Goal: Information Seeking & Learning: Learn about a topic

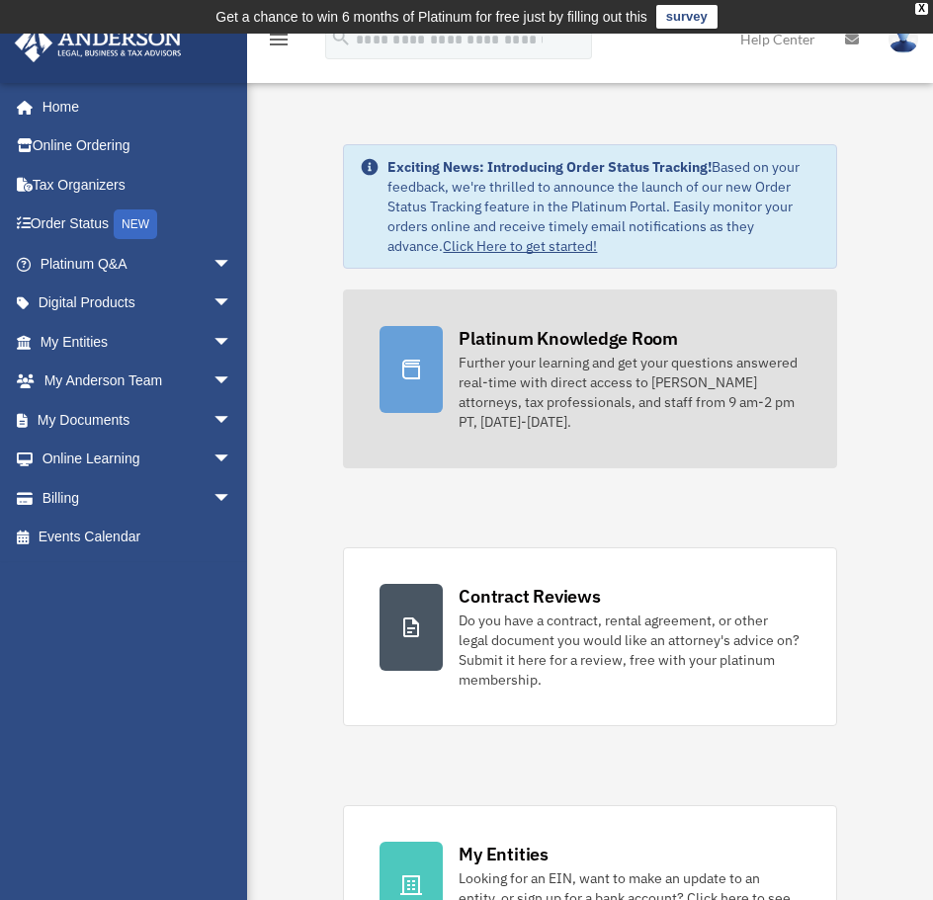
click at [558, 356] on div "Further your learning and get your questions answered real-time with direct acc…" at bounding box center [629, 392] width 341 height 79
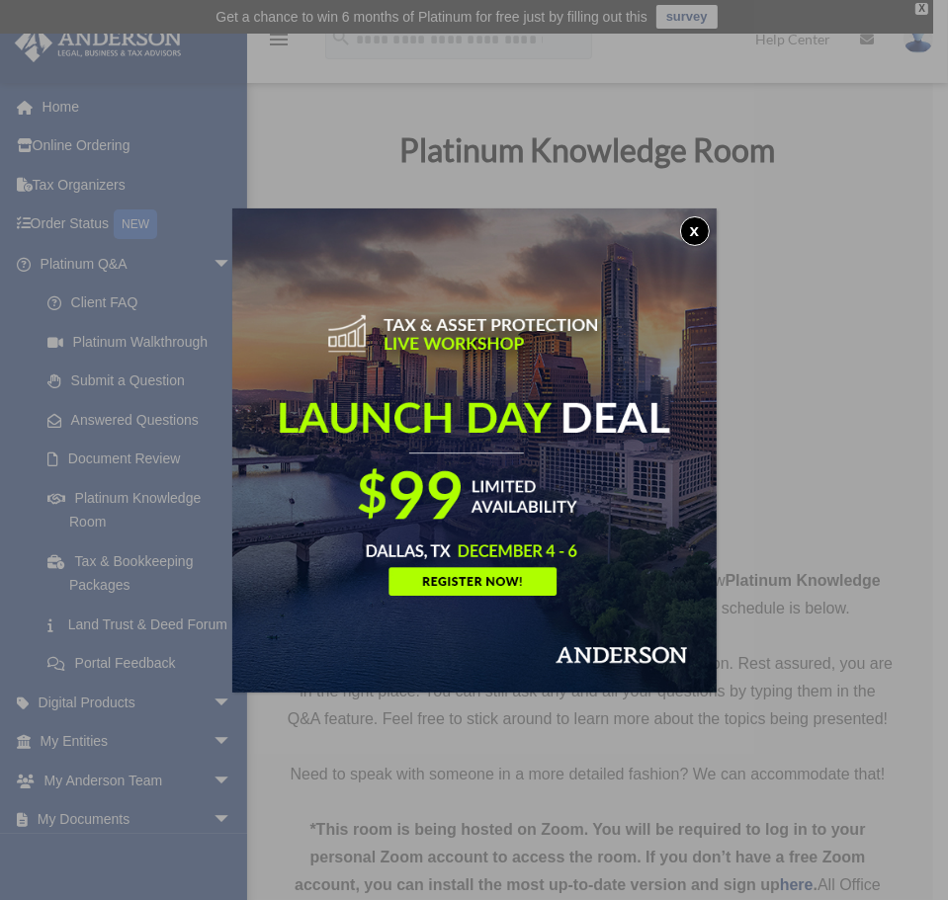
click at [688, 228] on button "x" at bounding box center [695, 231] width 30 height 30
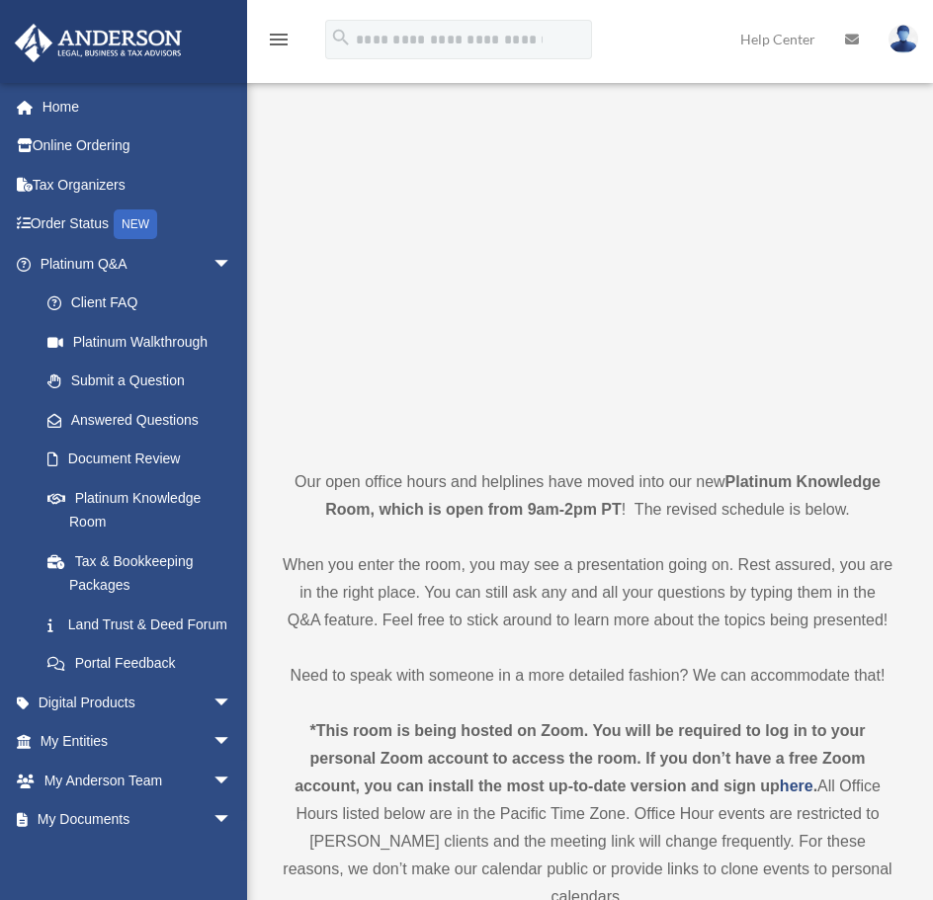
scroll to position [395, 0]
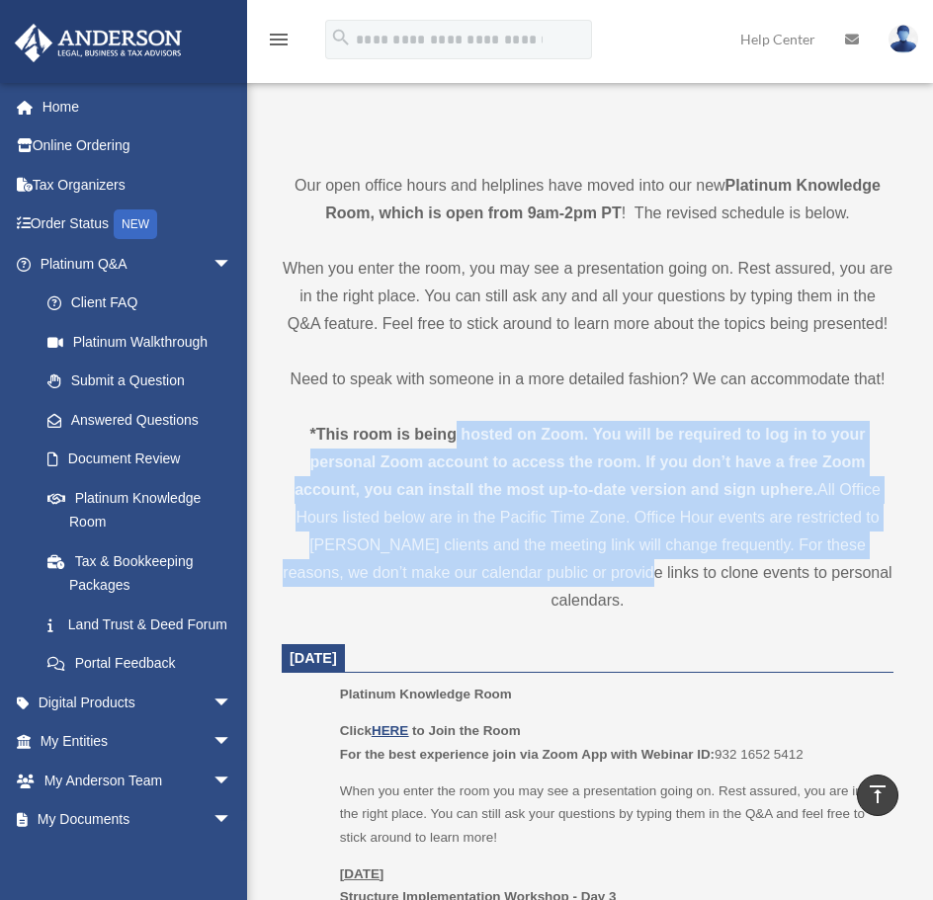
drag, startPoint x: 454, startPoint y: 431, endPoint x: 588, endPoint y: 576, distance: 197.9
click at [589, 578] on div "*This room is being hosted on Zoom. You will be required to log in to your pers…" at bounding box center [588, 518] width 612 height 194
click at [588, 576] on div "*This room is being hosted on Zoom. You will be required to log in to your pers…" at bounding box center [588, 518] width 612 height 194
drag, startPoint x: 613, startPoint y: 574, endPoint x: 434, endPoint y: 430, distance: 229.9
click at [434, 430] on div "*This room is being hosted on Zoom. You will be required to log in to your pers…" at bounding box center [588, 518] width 612 height 194
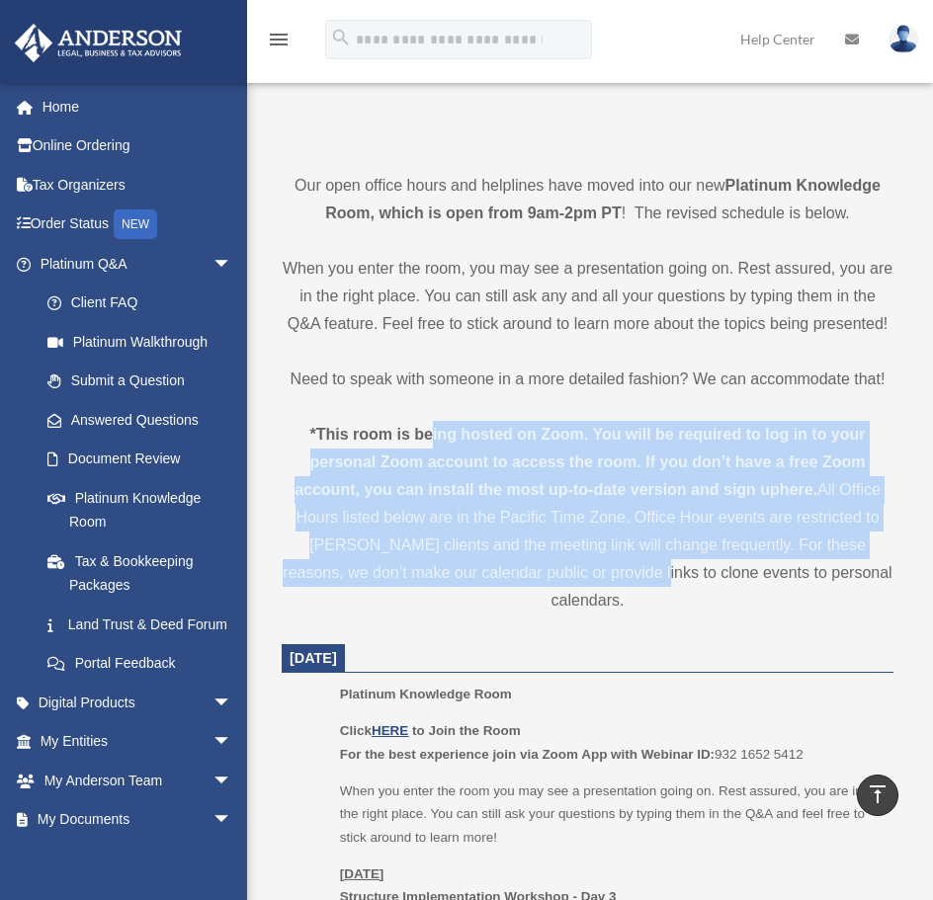
click at [434, 430] on strong "*This room is being hosted on Zoom. You will be required to log in to your pers…" at bounding box center [580, 462] width 570 height 72
drag, startPoint x: 407, startPoint y: 432, endPoint x: 637, endPoint y: 585, distance: 275.8
click at [637, 585] on div "*This room is being hosted on Zoom. You will be required to log in to your pers…" at bounding box center [588, 518] width 612 height 194
click at [636, 584] on div "*This room is being hosted on Zoom. You will be required to log in to your pers…" at bounding box center [588, 518] width 612 height 194
drag, startPoint x: 651, startPoint y: 580, endPoint x: 452, endPoint y: 424, distance: 253.5
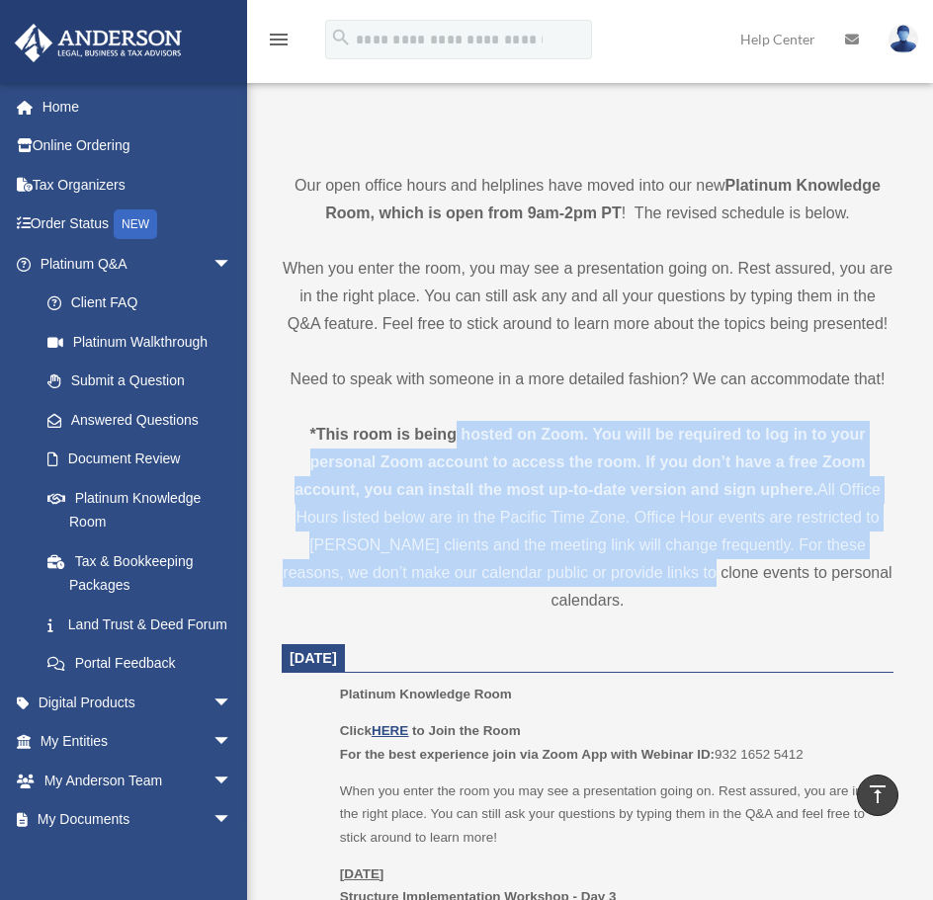
click at [452, 424] on div "*This room is being hosted on Zoom. You will be required to log in to your pers…" at bounding box center [588, 518] width 612 height 194
drag, startPoint x: 442, startPoint y: 424, endPoint x: 677, endPoint y: 561, distance: 272.4
click at [677, 561] on div "*This room is being hosted on Zoom. You will be required to log in to your pers…" at bounding box center [588, 518] width 612 height 194
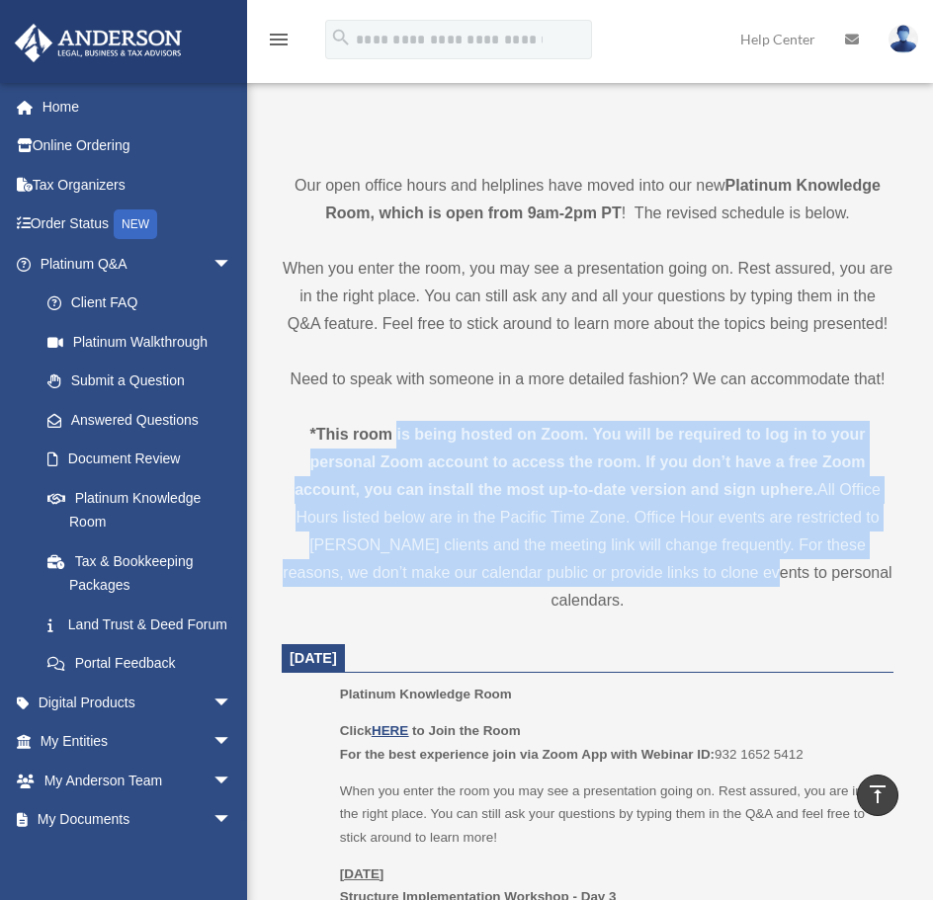
drag, startPoint x: 677, startPoint y: 561, endPoint x: 403, endPoint y: 434, distance: 302.0
click at [403, 434] on div "*This room is being hosted on Zoom. You will be required to log in to your pers…" at bounding box center [588, 518] width 612 height 194
click at [403, 434] on strong "*This room is being hosted on Zoom. You will be required to log in to your pers…" at bounding box center [580, 462] width 570 height 72
drag, startPoint x: 403, startPoint y: 434, endPoint x: 717, endPoint y: 561, distance: 338.3
click at [717, 561] on div "*This room is being hosted on Zoom. You will be required to log in to your pers…" at bounding box center [588, 518] width 612 height 194
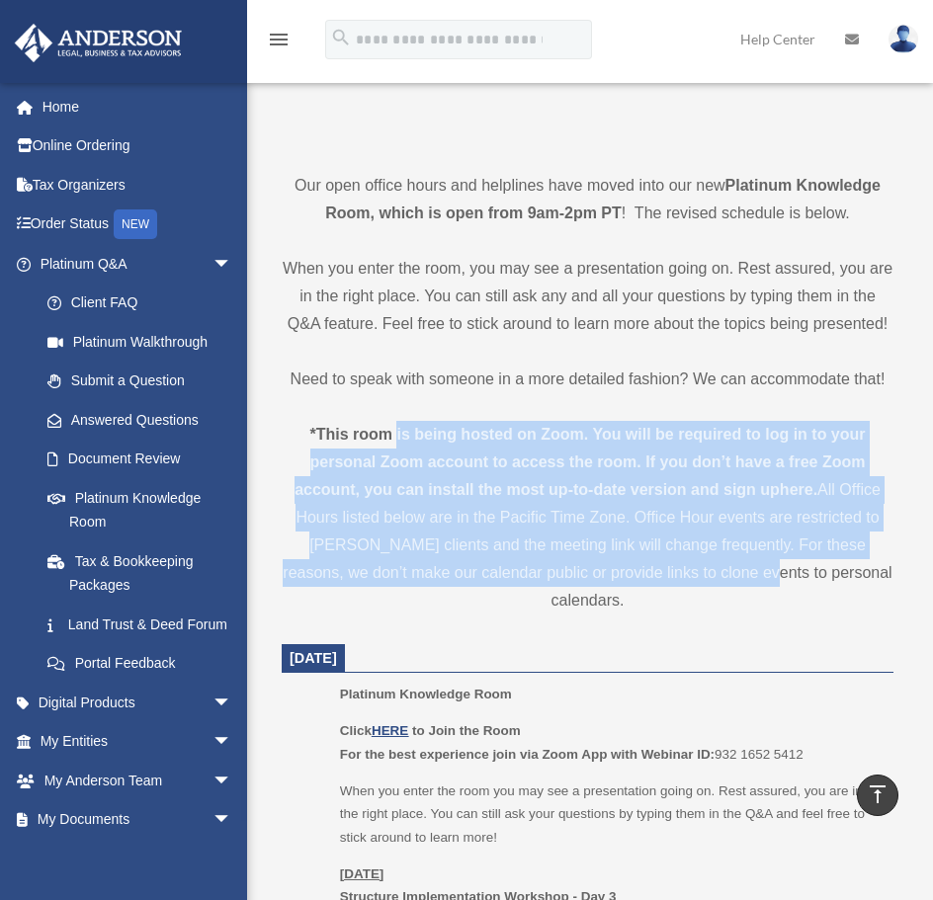
click at [712, 561] on div "*This room is being hosted on Zoom. You will be required to log in to your pers…" at bounding box center [588, 518] width 612 height 194
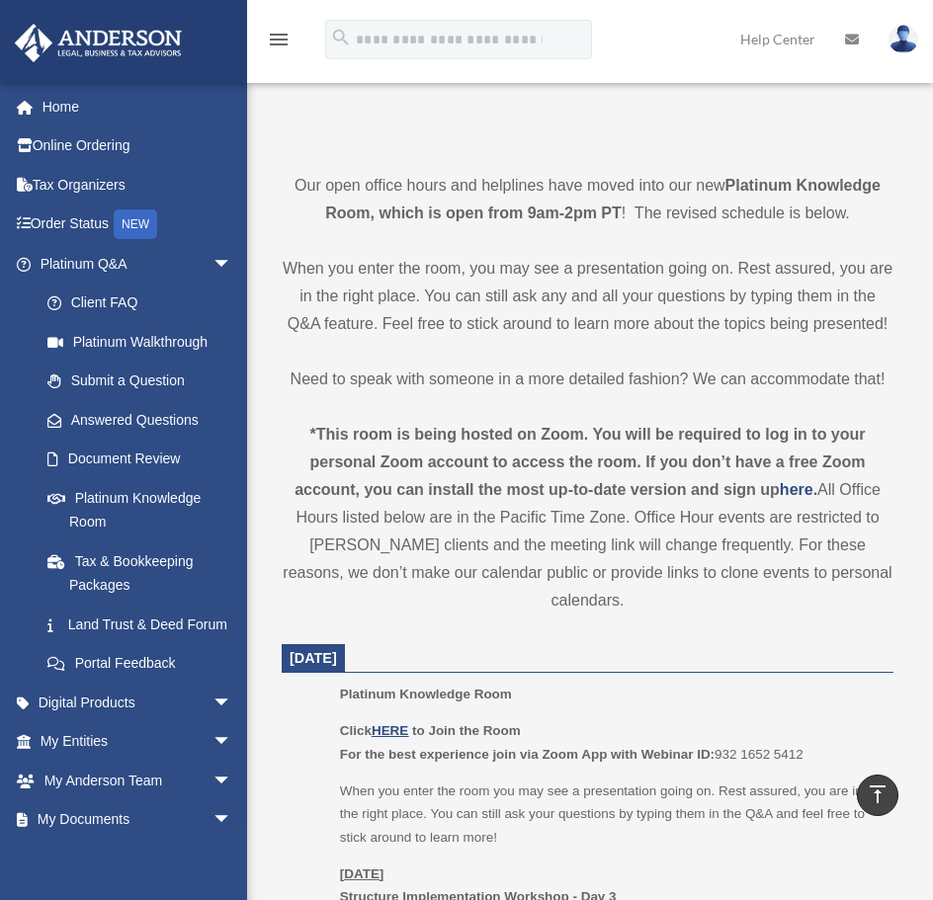
click at [748, 568] on div "*This room is being hosted on Zoom. You will be required to log in to your pers…" at bounding box center [588, 518] width 612 height 194
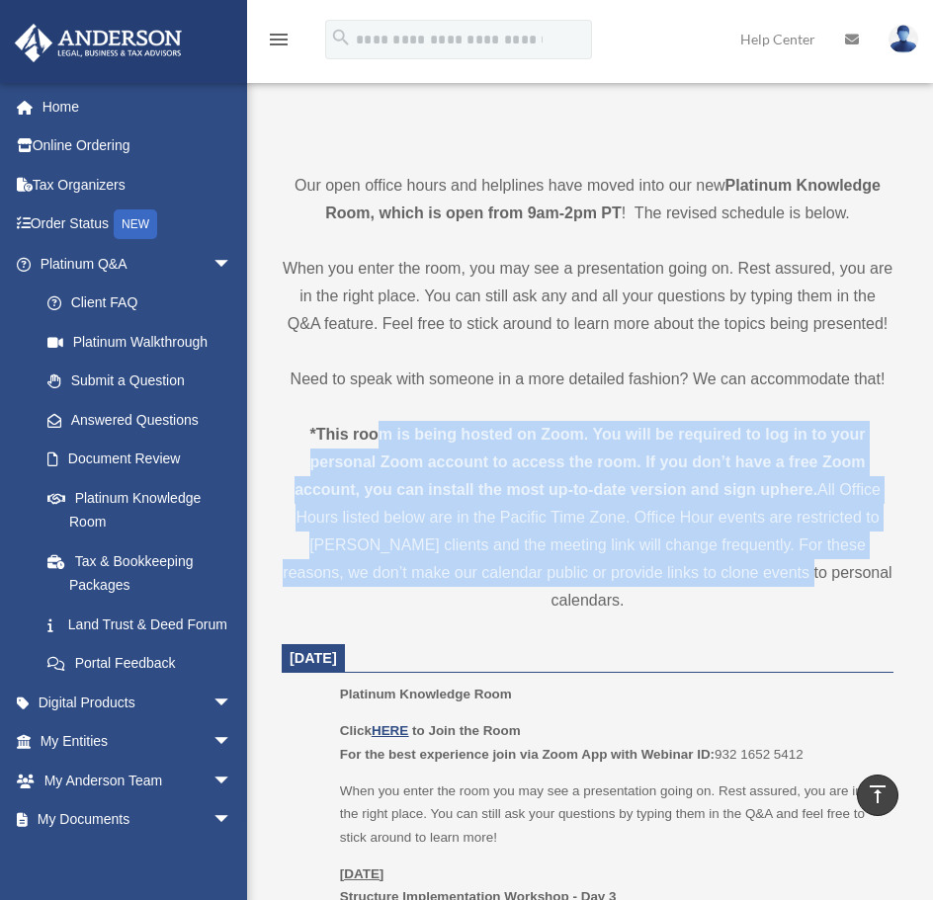
drag, startPoint x: 755, startPoint y: 576, endPoint x: 376, endPoint y: 442, distance: 402.7
click at [376, 442] on div "*This room is being hosted on Zoom. You will be required to log in to your pers…" at bounding box center [588, 518] width 612 height 194
click at [376, 442] on strong "*This room is being hosted on Zoom. You will be required to log in to your pers…" at bounding box center [580, 462] width 570 height 72
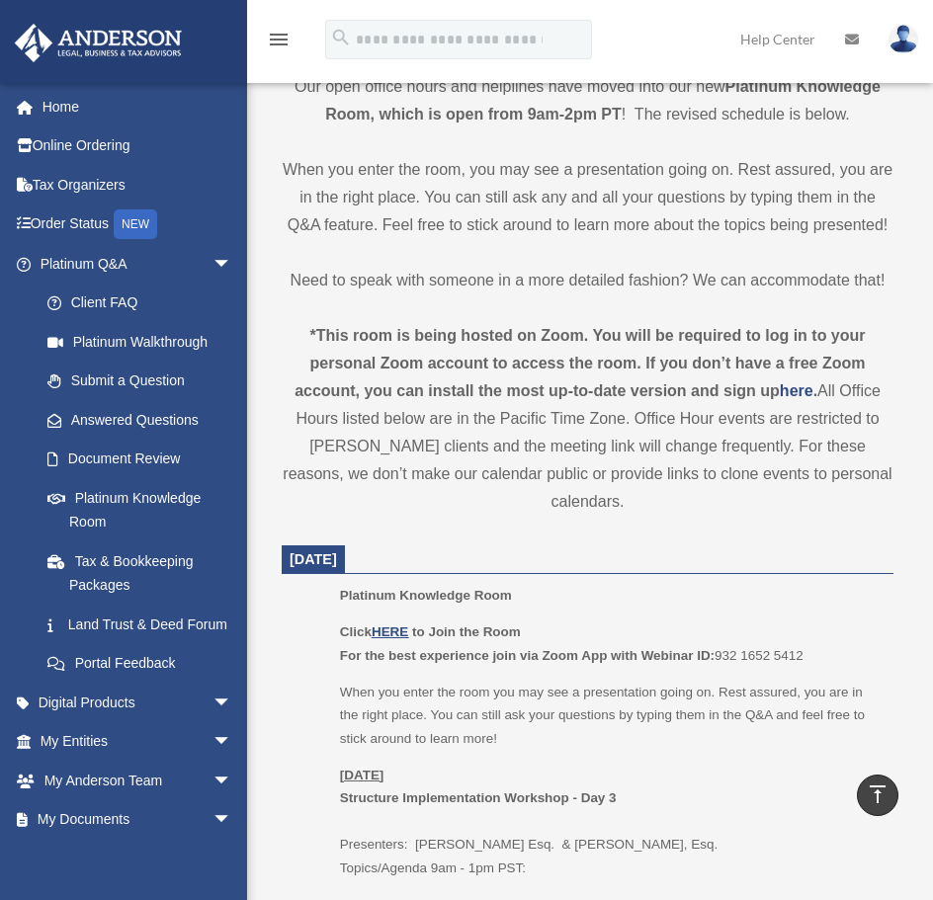
scroll to position [593, 0]
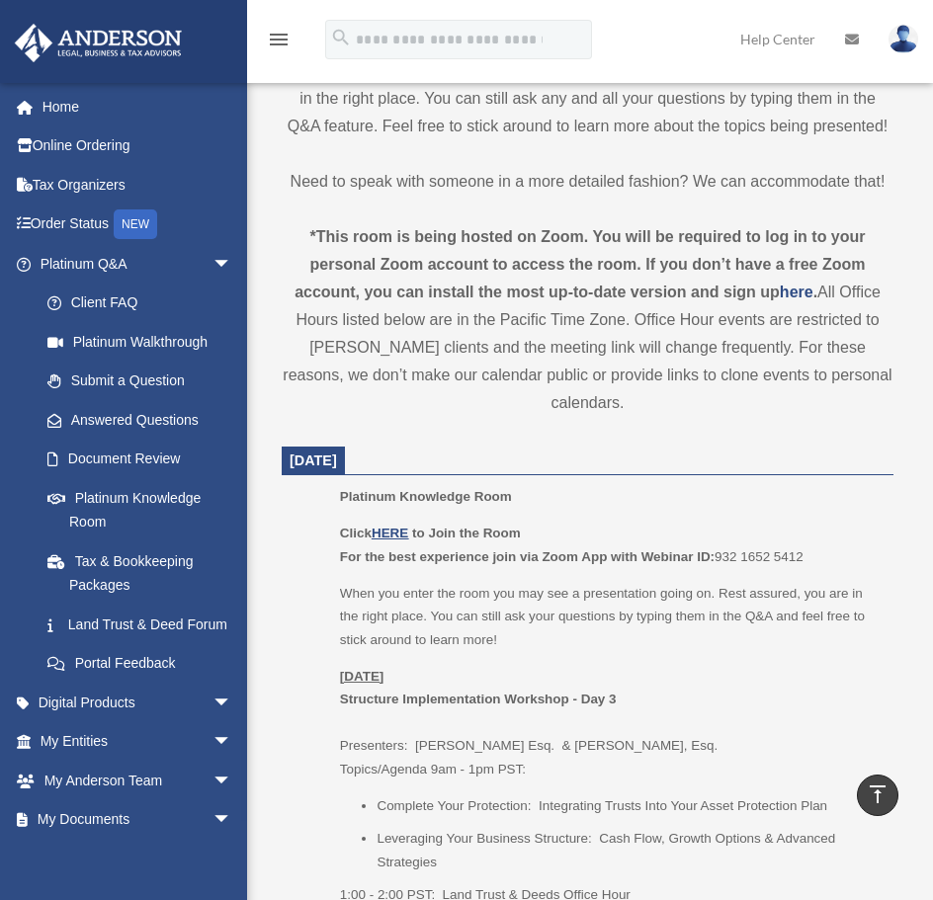
click at [459, 485] on div "Platinum Knowledge Room Click HERE to Join the Room For the best experience joi…" at bounding box center [610, 702] width 540 height 435
click at [399, 526] on u "HERE" at bounding box center [390, 533] width 37 height 15
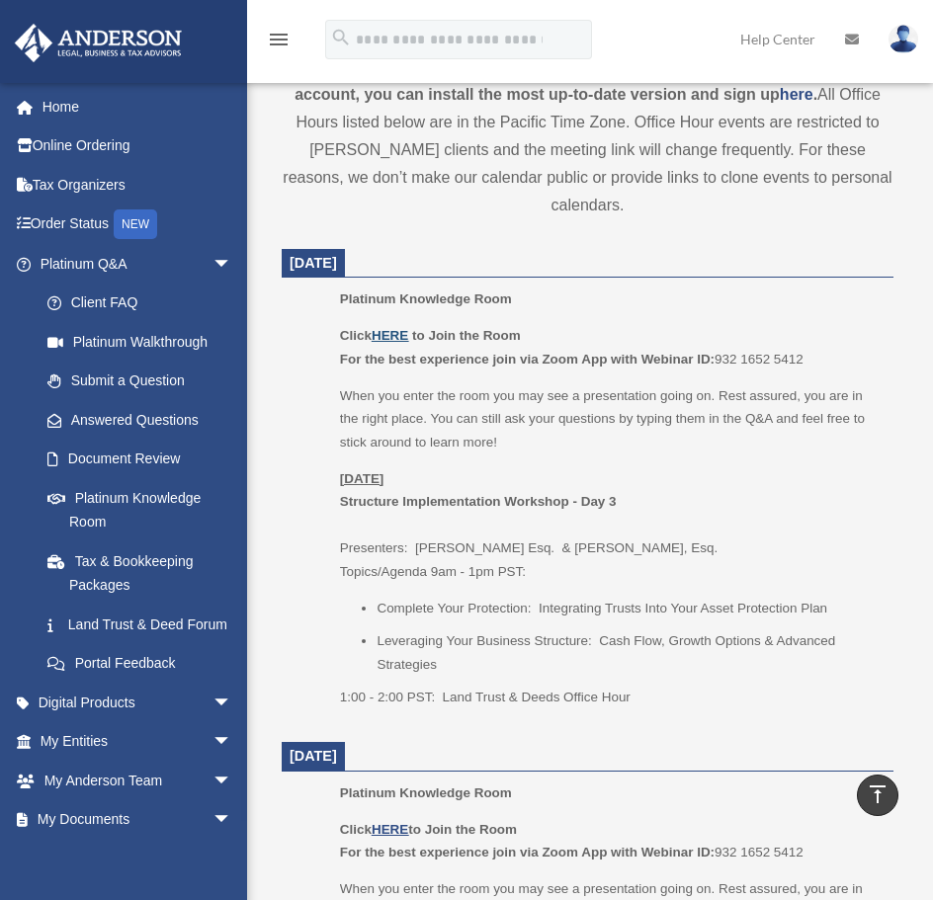
scroll to position [890, 0]
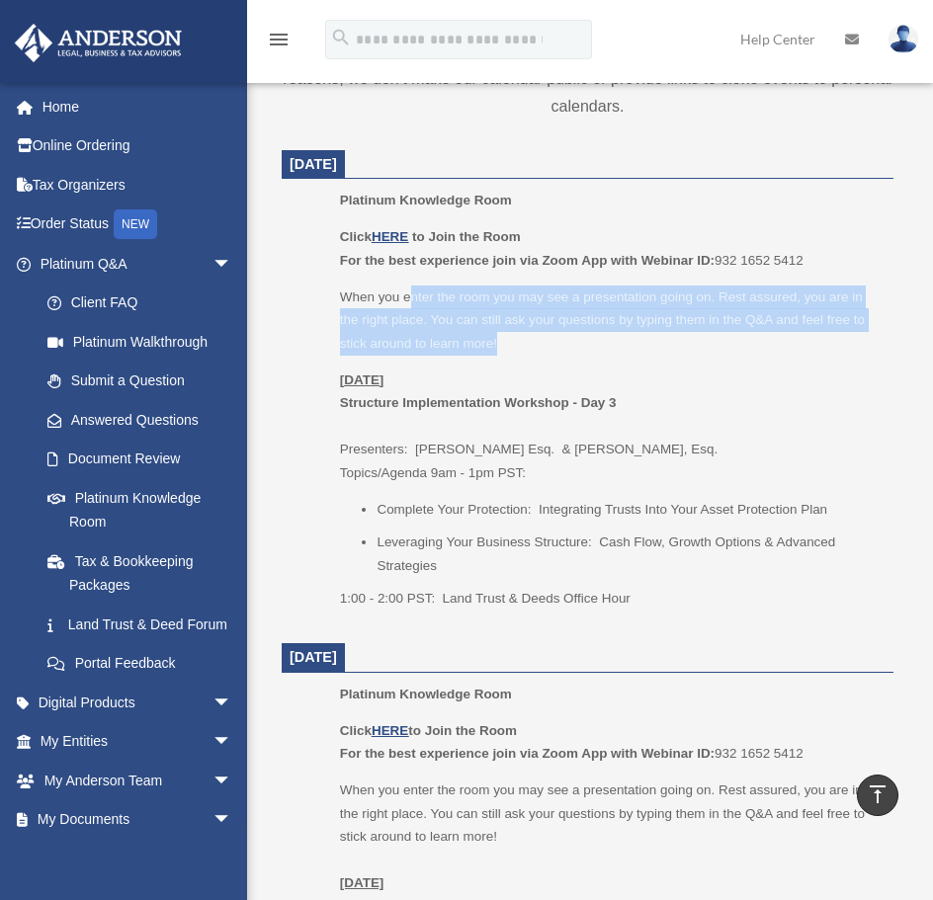
drag, startPoint x: 414, startPoint y: 264, endPoint x: 581, endPoint y: 325, distance: 177.9
click at [581, 325] on p "When you enter the room you may see a presentation going on. Rest assured, you …" at bounding box center [610, 321] width 540 height 70
click at [576, 319] on p "When you enter the room you may see a presentation going on. Rest assured, you …" at bounding box center [610, 321] width 540 height 70
drag, startPoint x: 555, startPoint y: 312, endPoint x: 375, endPoint y: 269, distance: 185.1
click at [376, 286] on p "When you enter the room you may see a presentation going on. Rest assured, you …" at bounding box center [610, 321] width 540 height 70
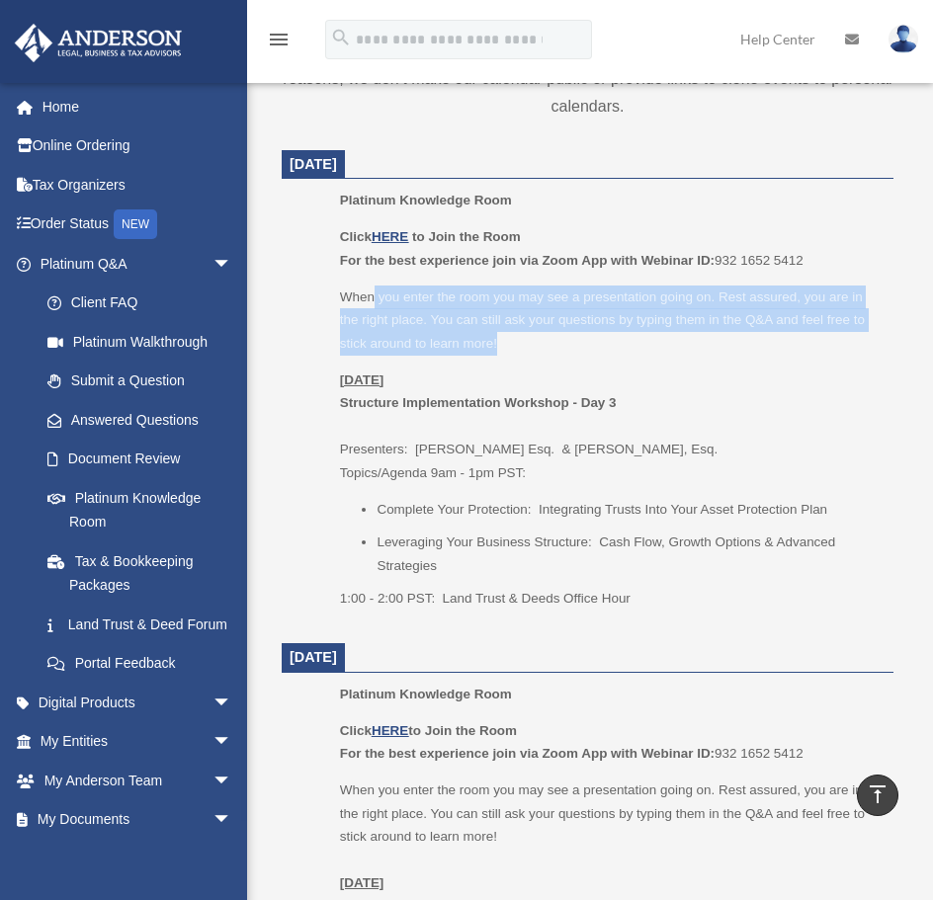
click at [372, 286] on p "When you enter the room you may see a presentation going on. Rest assured, you …" at bounding box center [610, 321] width 540 height 70
click at [399, 296] on p "When you enter the room you may see a presentation going on. Rest assured, you …" at bounding box center [610, 321] width 540 height 70
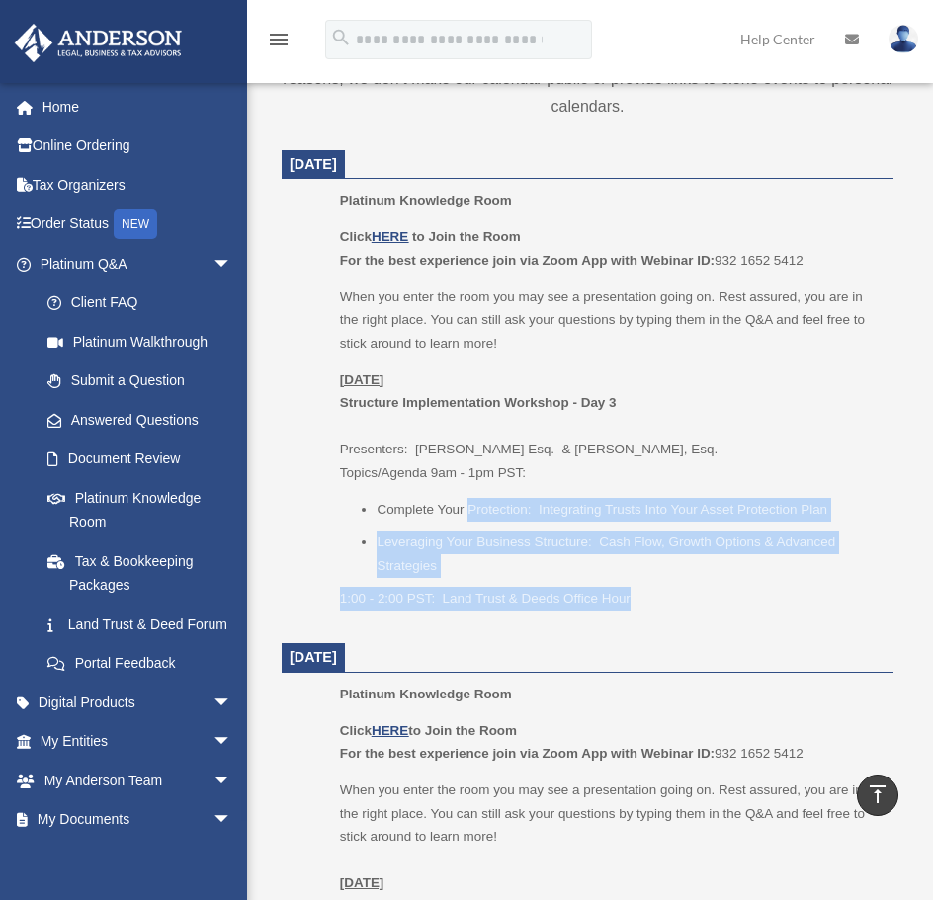
drag, startPoint x: 470, startPoint y: 478, endPoint x: 725, endPoint y: 562, distance: 267.6
click at [725, 562] on div "Click HERE to Join the Room For the best experience join via Zoom App with Webi…" at bounding box center [610, 417] width 540 height 385
click at [724, 587] on p "1:00 - 2:00 PST: Land Trust & Deeds Office Hour" at bounding box center [610, 599] width 540 height 24
click at [684, 553] on div "Click HERE to Join the Room For the best experience join via Zoom App with Webi…" at bounding box center [610, 417] width 540 height 385
drag, startPoint x: 684, startPoint y: 555, endPoint x: 420, endPoint y: 474, distance: 275.8
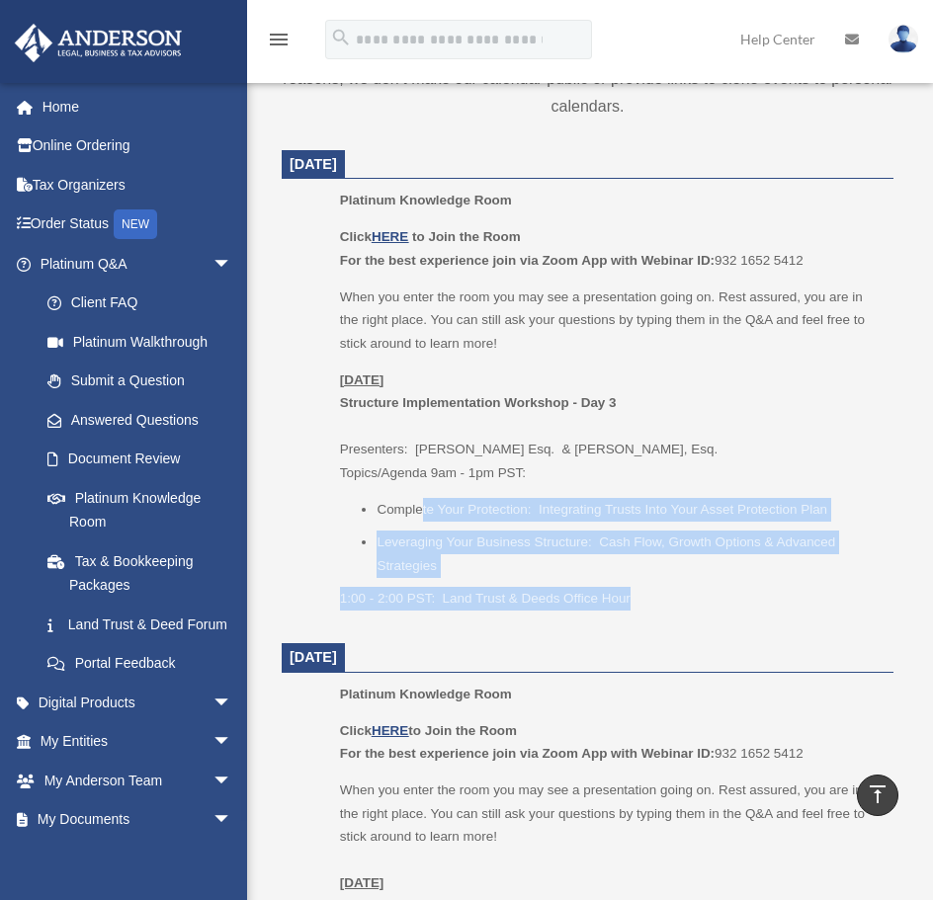
click at [420, 474] on div "Click HERE to Join the Room For the best experience join via Zoom App with Webi…" at bounding box center [610, 417] width 540 height 385
click at [420, 498] on li "Complete Your Protection: Integrating Trusts Into Your Asset Protection Plan" at bounding box center [628, 510] width 503 height 24
drag, startPoint x: 423, startPoint y: 477, endPoint x: 699, endPoint y: 572, distance: 291.6
click at [699, 572] on div "Click HERE to Join the Room For the best experience join via Zoom App with Webi…" at bounding box center [610, 417] width 540 height 385
click at [699, 587] on p "1:00 - 2:00 PST: Land Trust & Deeds Office Hour" at bounding box center [610, 599] width 540 height 24
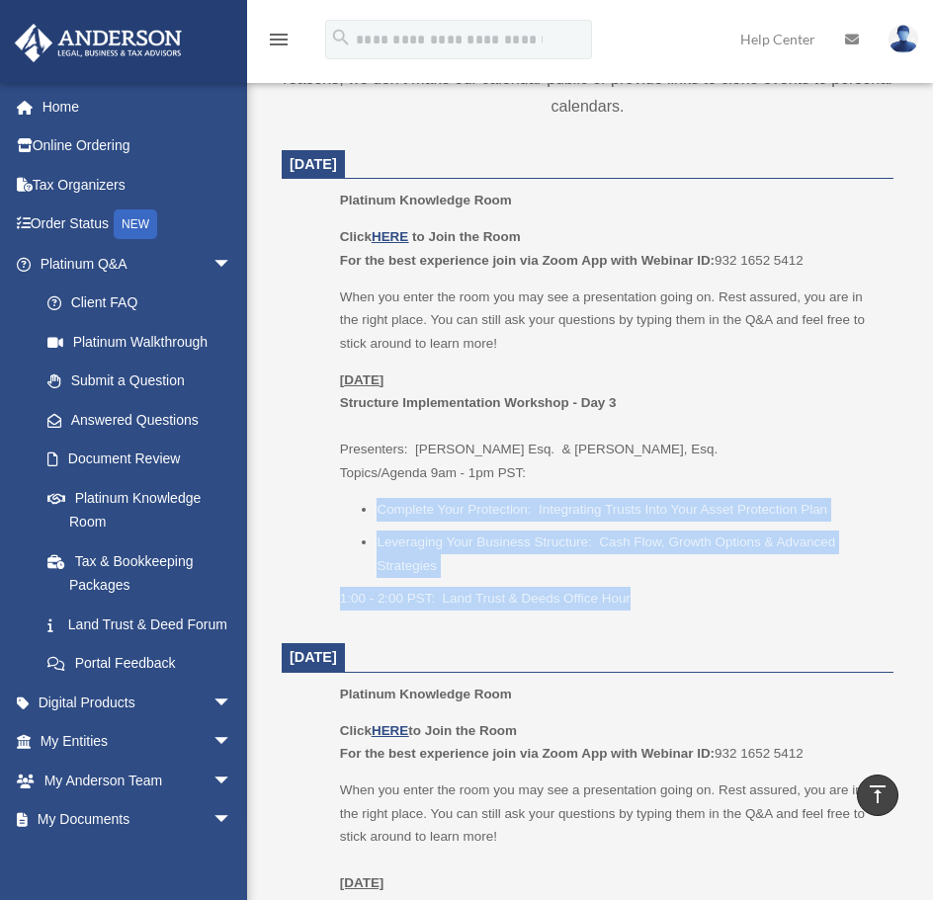
drag, startPoint x: 699, startPoint y: 572, endPoint x: 419, endPoint y: 485, distance: 292.9
click at [419, 485] on div "Click HERE to Join the Room For the best experience join via Zoom App with Webi…" at bounding box center [610, 417] width 540 height 385
click at [419, 498] on li "Complete Your Protection: Integrating Trusts Into Your Asset Protection Plan" at bounding box center [628, 510] width 503 height 24
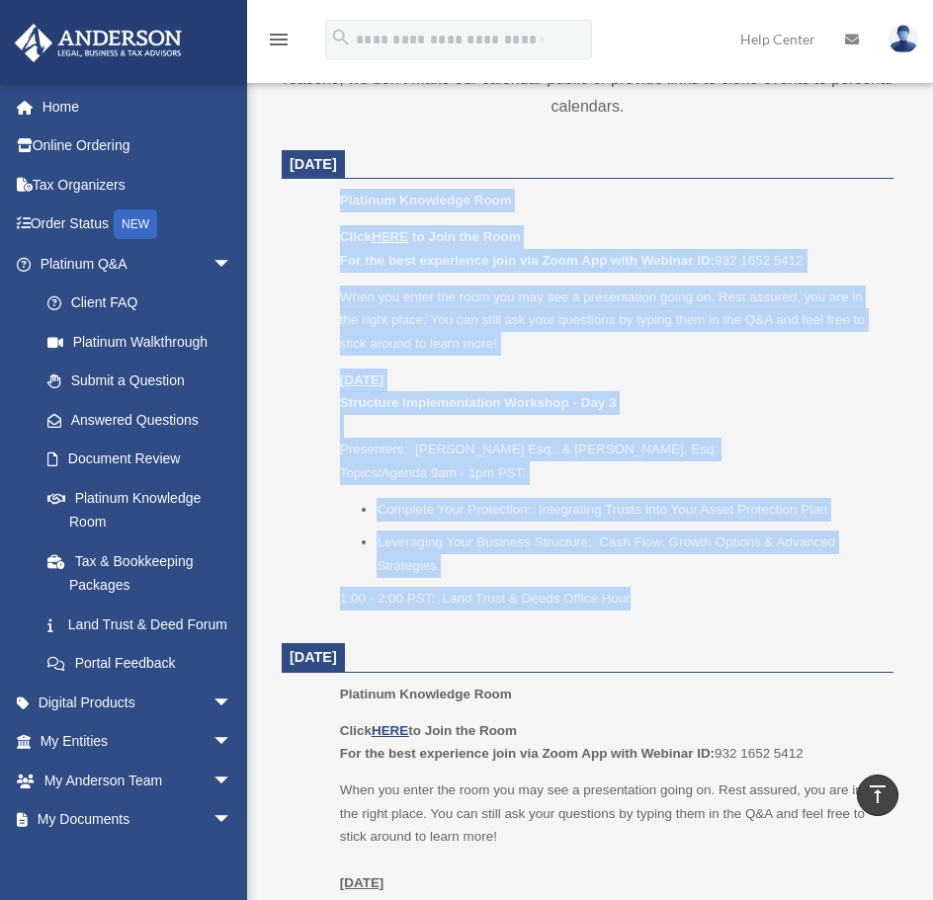
drag, startPoint x: 320, startPoint y: 169, endPoint x: 641, endPoint y: 561, distance: 506.5
click at [641, 561] on ul "Platinum Knowledge Room Click HERE to Join the Room For the best experience joi…" at bounding box center [588, 406] width 584 height 435
click at [641, 587] on p "1:00 - 2:00 PST: Land Trust & Deeds Office Hour" at bounding box center [610, 599] width 540 height 24
click at [609, 317] on p "When you enter the room you may see a presentation going on. Rest assured, you …" at bounding box center [610, 321] width 540 height 70
